Goal: Task Accomplishment & Management: Manage account settings

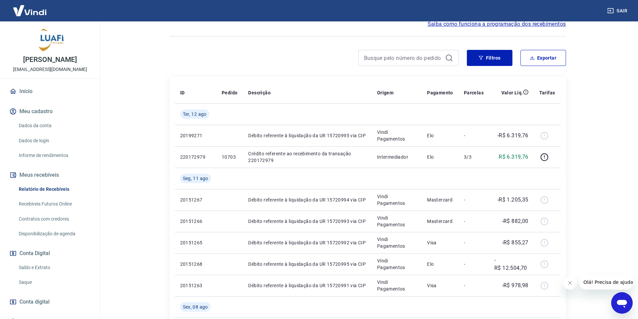
scroll to position [67, 0]
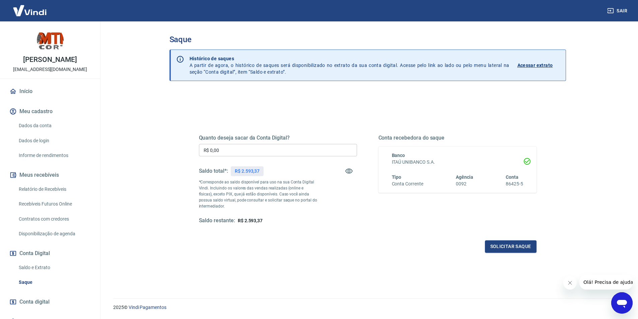
click at [271, 151] on input "R$ 0,00" at bounding box center [278, 150] width 158 height 12
type input "R$ 2.593,37"
click at [513, 243] on button "Solicitar saque" at bounding box center [511, 246] width 52 height 12
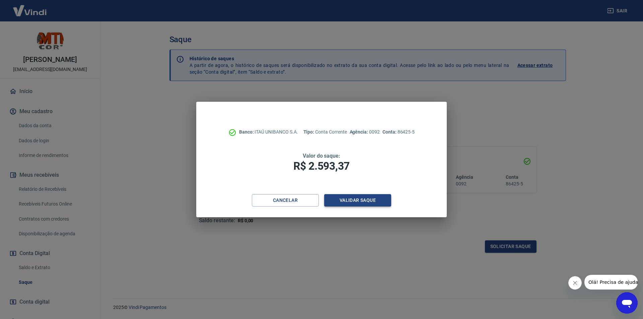
click at [366, 201] on button "Validar saque" at bounding box center [357, 200] width 67 height 12
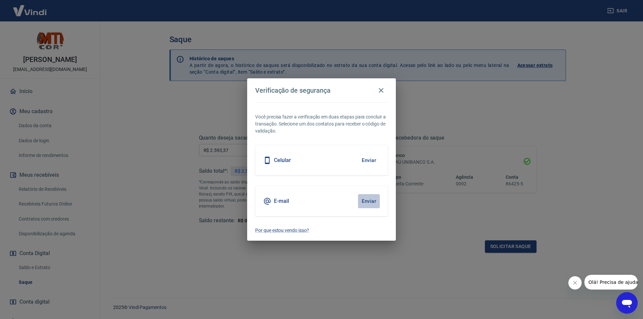
click at [366, 201] on button "Enviar" at bounding box center [369, 201] width 22 height 14
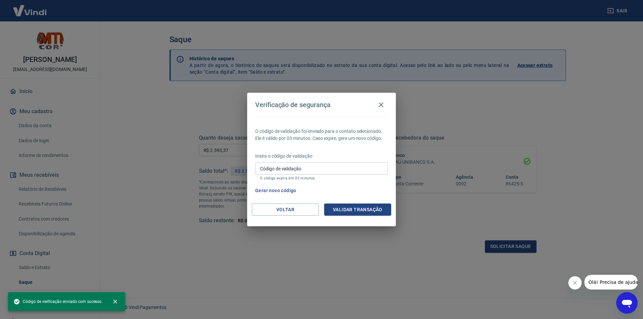
click at [275, 168] on input "Código de validação" at bounding box center [321, 168] width 133 height 12
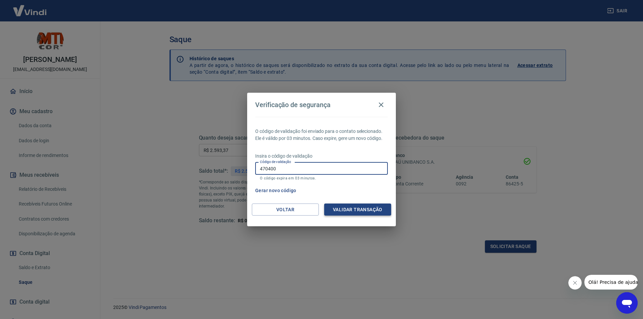
type input "470400"
click at [354, 208] on button "Validar transação" at bounding box center [357, 210] width 67 height 12
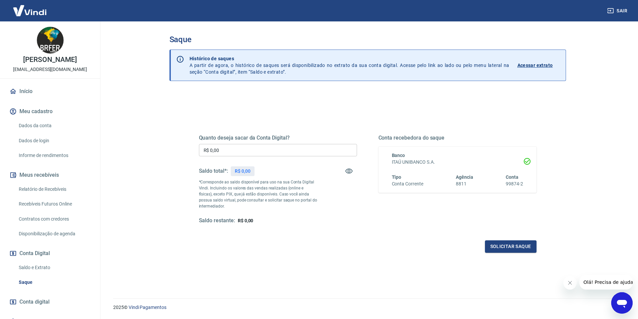
click at [71, 196] on link "Relatório de Recebíveis" at bounding box center [54, 189] width 76 height 14
